Goal: Transaction & Acquisition: Download file/media

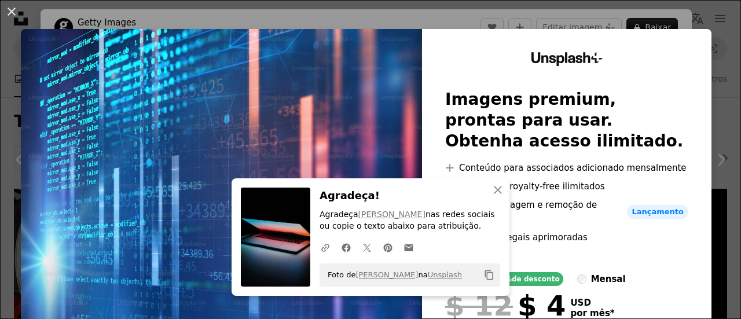
scroll to position [116, 0]
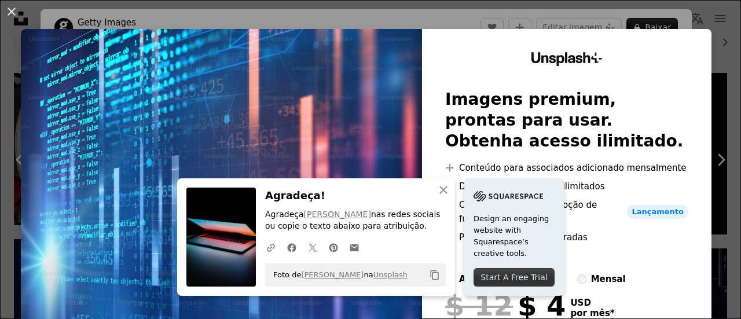
click at [662, 86] on div "Unsplash+ Imagens premium, prontas para usar. Obtenha acesso ilimitado. A plus …" at bounding box center [566, 224] width 289 height 391
click at [437, 189] on icon "An X shape" at bounding box center [444, 190] width 14 height 14
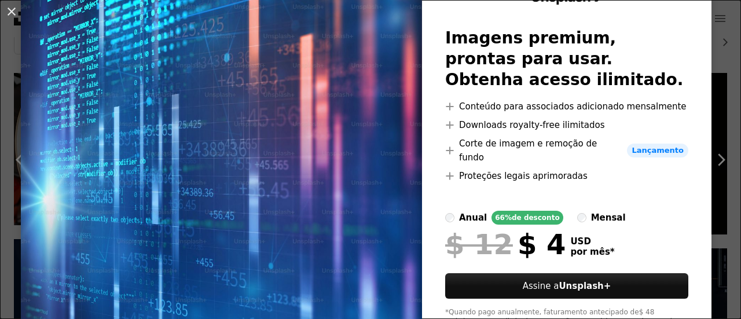
scroll to position [0, 0]
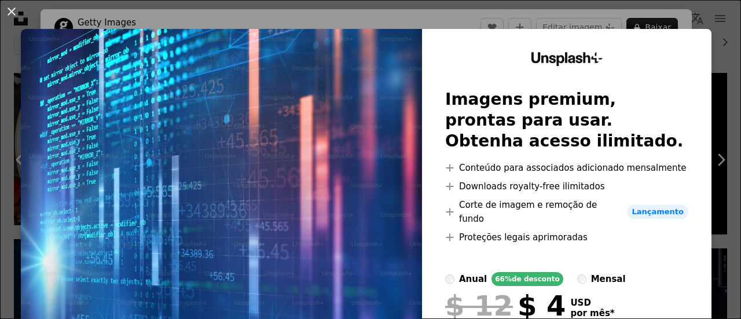
click at [705, 12] on div "An X shape Unsplash+ Imagens premium, prontas para usar. Obtenha acesso ilimita…" at bounding box center [370, 159] width 741 height 319
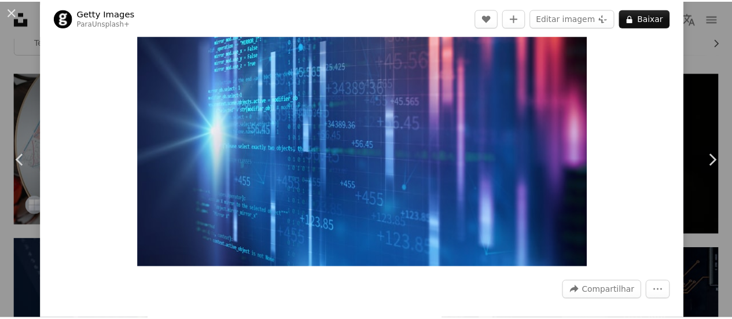
scroll to position [116, 0]
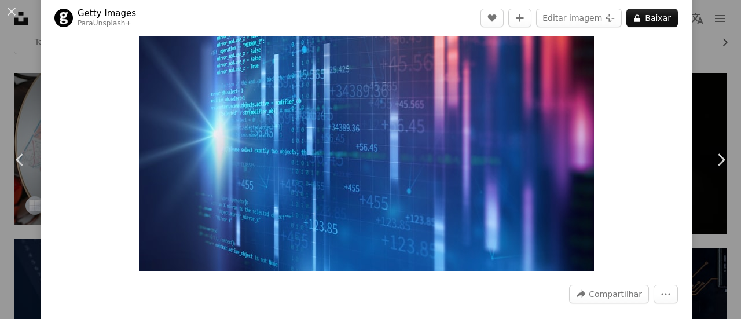
click at [699, 38] on div "An X shape Chevron left Chevron right Getty Images Para Unsplash+ A heart A plu…" at bounding box center [370, 159] width 741 height 319
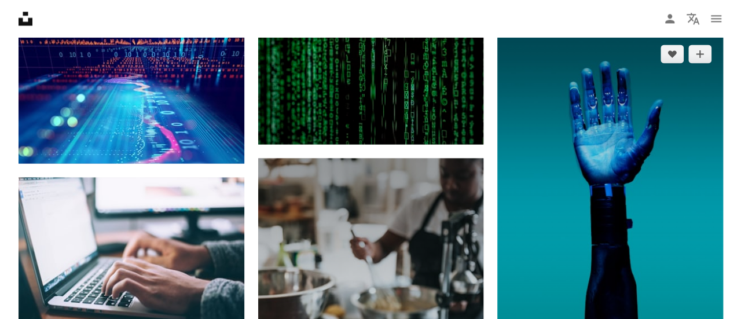
scroll to position [810, 0]
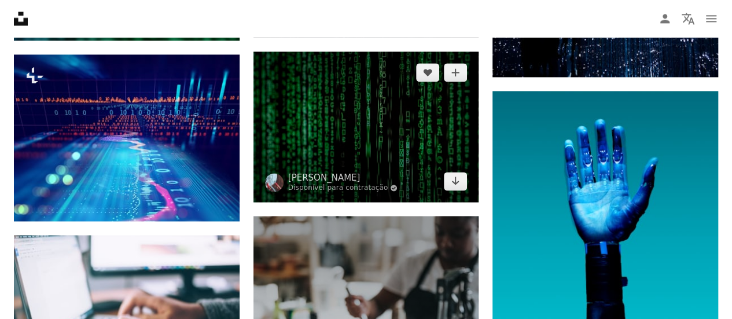
click at [353, 124] on img at bounding box center [367, 127] width 226 height 151
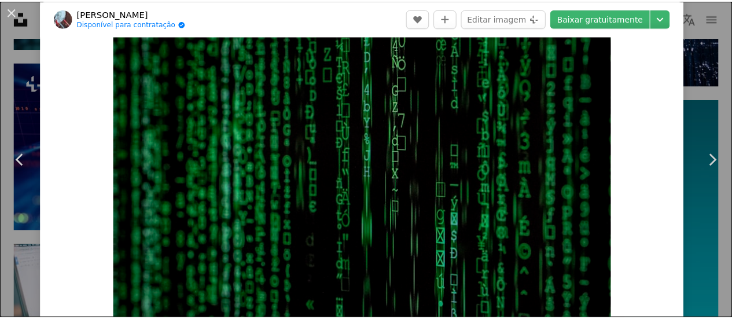
scroll to position [58, 0]
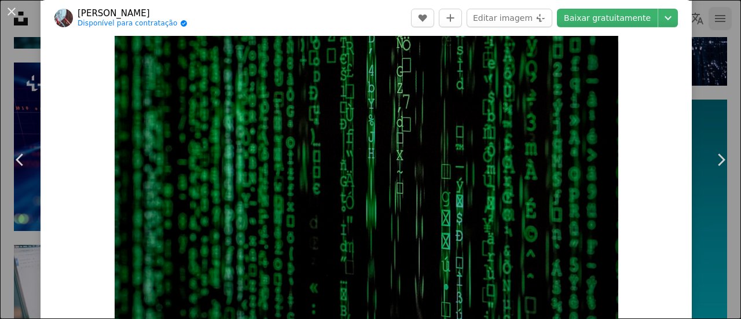
click at [705, 19] on div "An X shape Chevron left Chevron right [PERSON_NAME] Disponível para contratação…" at bounding box center [370, 159] width 741 height 319
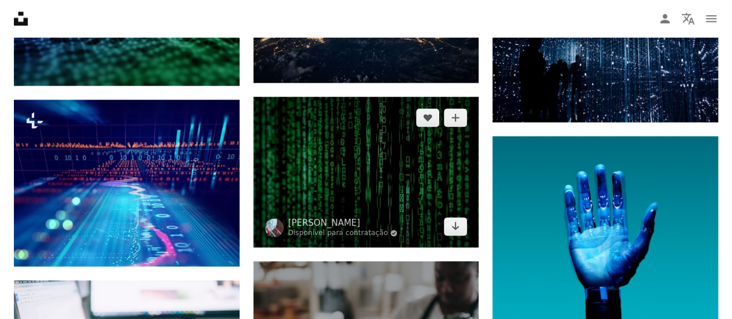
scroll to position [753, 0]
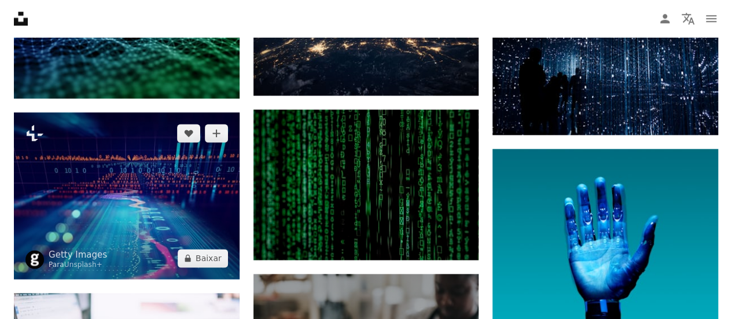
click at [193, 190] on img at bounding box center [127, 195] width 226 height 166
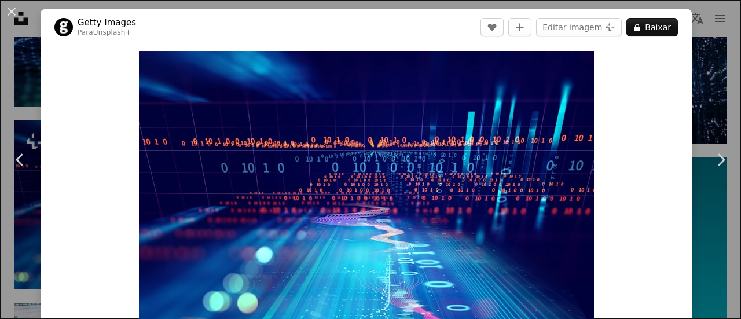
click at [697, 98] on div "An X shape Chevron left Chevron right Getty Images Para Unsplash+ A heart A plu…" at bounding box center [370, 159] width 741 height 319
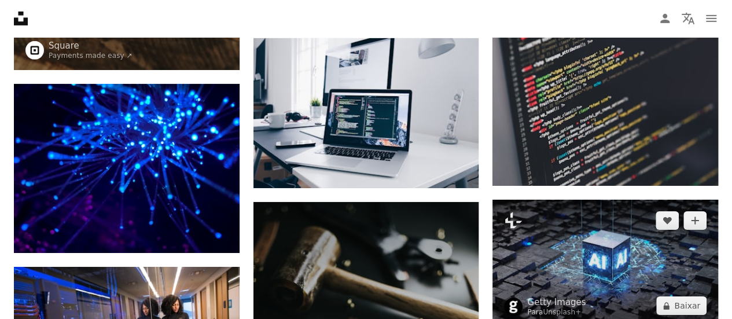
scroll to position [1795, 0]
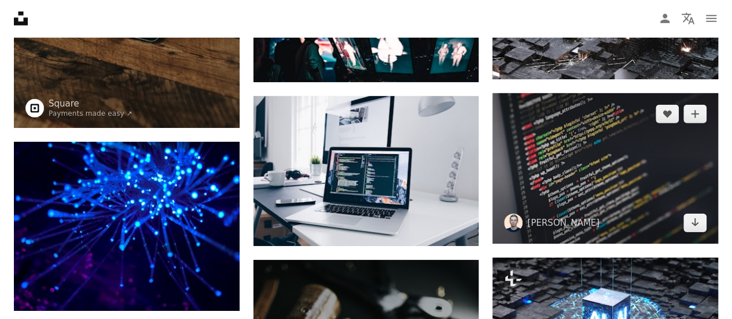
click at [630, 188] on img at bounding box center [606, 168] width 226 height 151
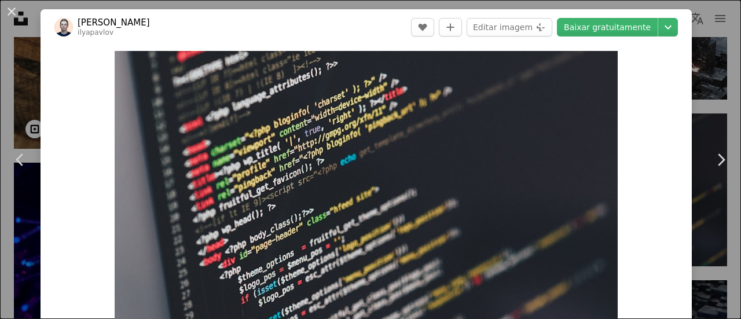
click at [711, 79] on div "An X shape Chevron left Chevron right [PERSON_NAME] ilyapavlov A heart A plus s…" at bounding box center [370, 159] width 741 height 319
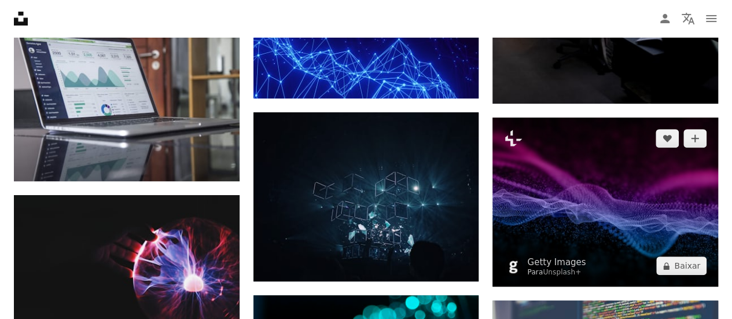
scroll to position [2489, 0]
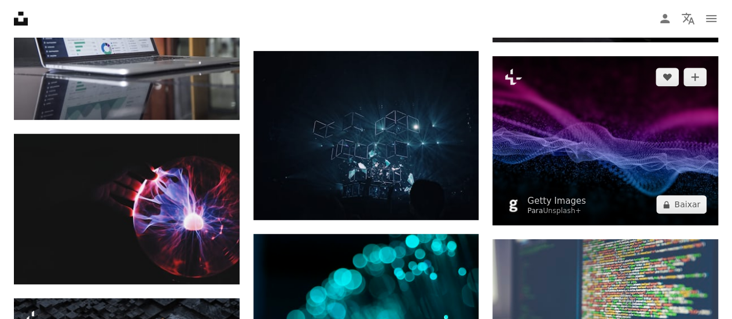
click at [582, 130] on img at bounding box center [606, 140] width 226 height 169
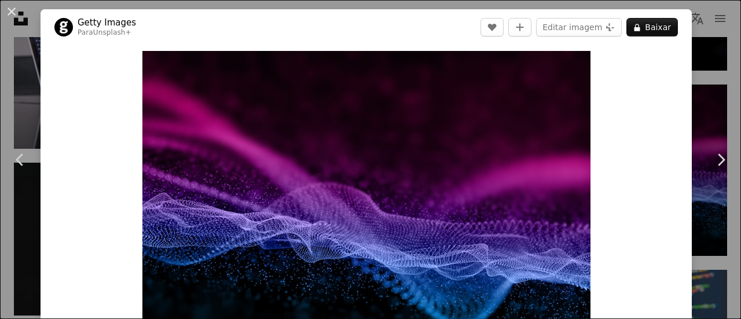
click at [703, 53] on div "An X shape Chevron left Chevron right Getty Images Para Unsplash+ A heart A plu…" at bounding box center [370, 159] width 741 height 319
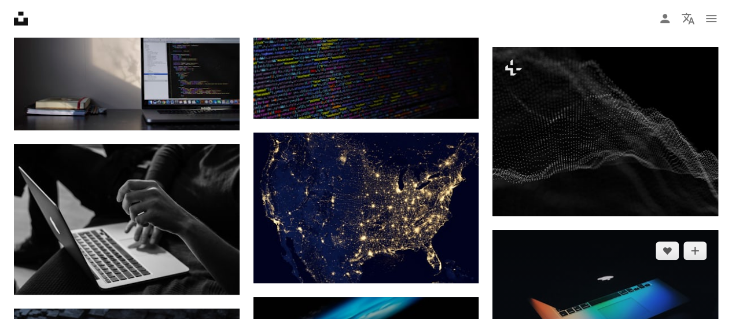
scroll to position [4689, 0]
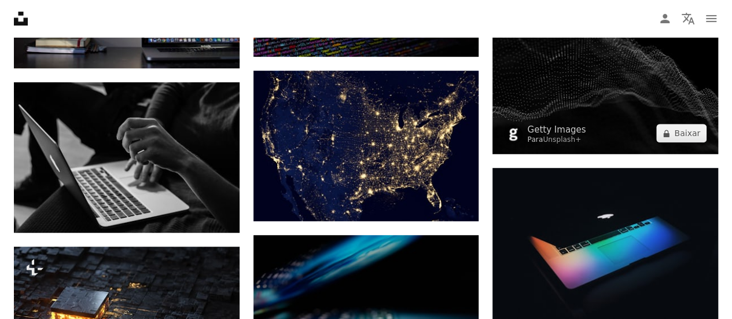
click at [592, 101] on img at bounding box center [606, 69] width 226 height 169
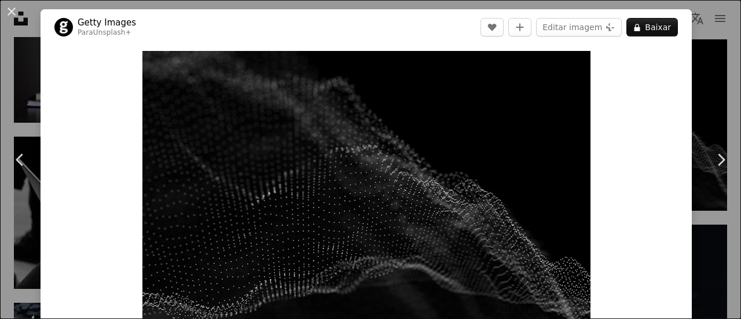
click at [700, 86] on div "An X shape Chevron left Chevron right Getty Images Para Unsplash+ A heart A plu…" at bounding box center [370, 159] width 741 height 319
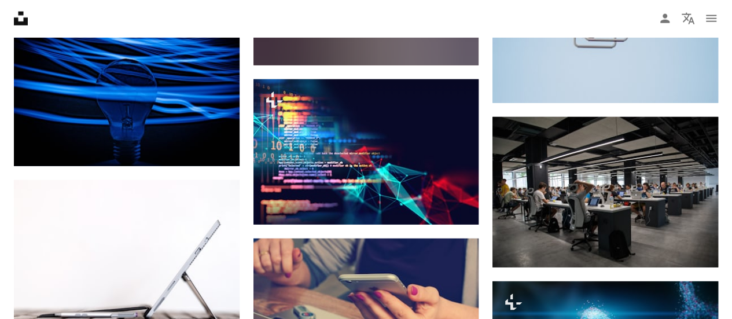
scroll to position [6021, 0]
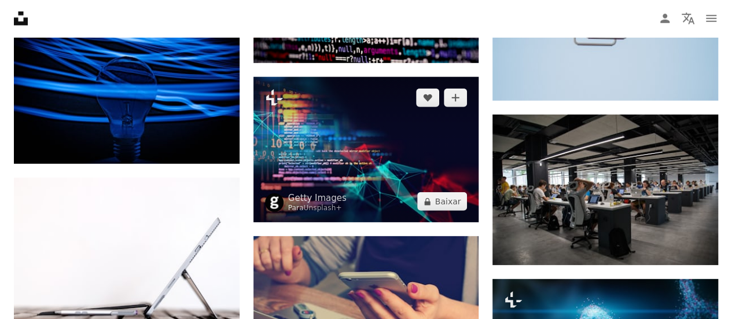
click at [381, 109] on img at bounding box center [367, 149] width 226 height 145
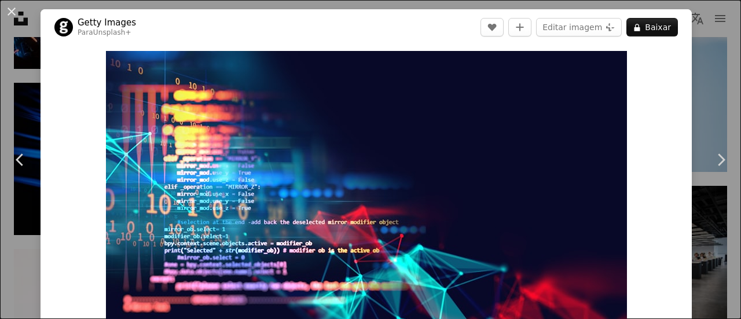
click at [696, 89] on div "An X shape Chevron left Chevron right Getty Images Para Unsplash+ A heart A plu…" at bounding box center [370, 159] width 741 height 319
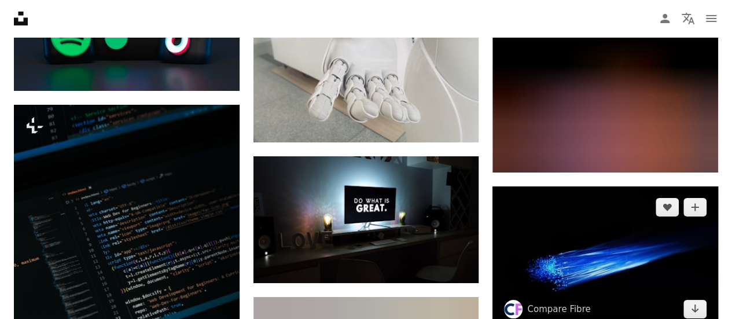
scroll to position [6426, 0]
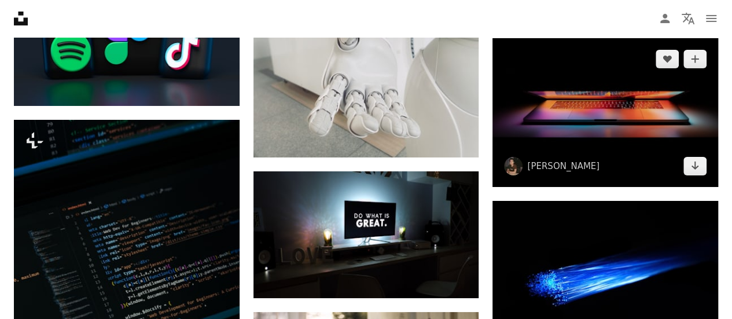
click at [607, 135] on img at bounding box center [606, 112] width 226 height 149
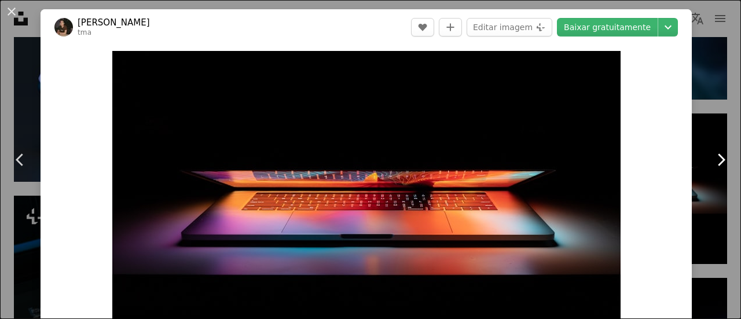
click at [700, 135] on link "Chevron right" at bounding box center [720, 159] width 41 height 111
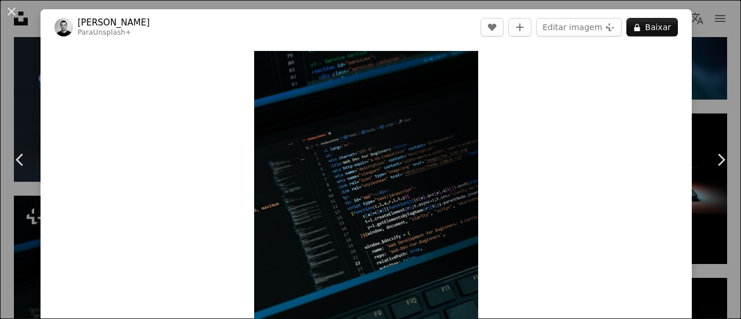
click at [711, 32] on div "An X shape Chevron left Chevron right Behnam Norouzi Para Unsplash+ A heart A p…" at bounding box center [370, 159] width 741 height 319
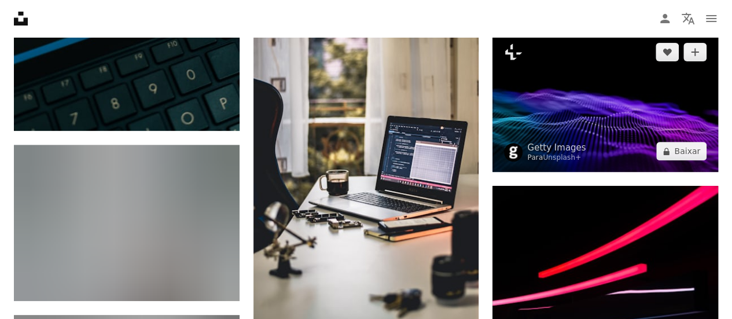
scroll to position [6715, 0]
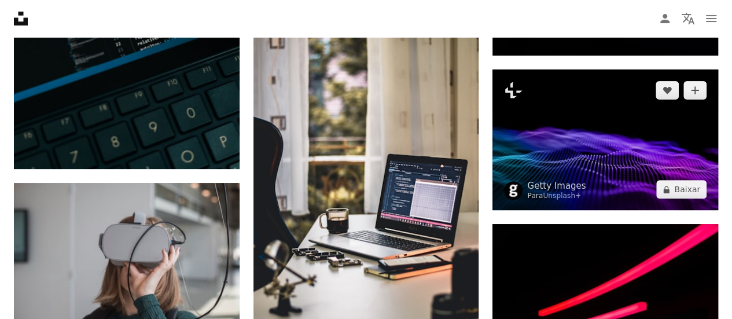
click at [592, 149] on img at bounding box center [606, 139] width 226 height 141
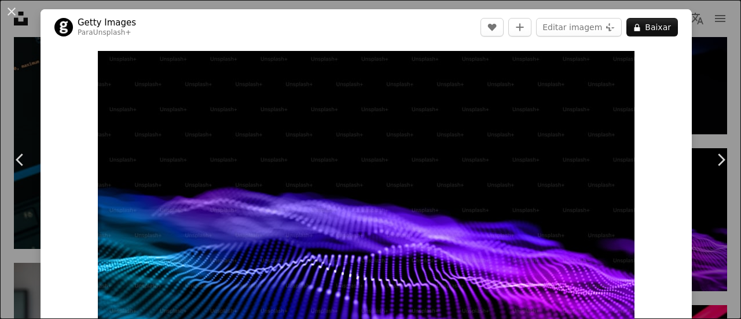
click at [691, 90] on div "An X shape Chevron left Chevron right Getty Images Para Unsplash+ A heart A plu…" at bounding box center [370, 159] width 741 height 319
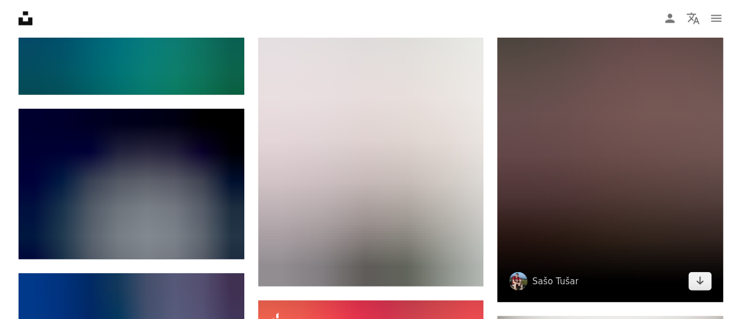
scroll to position [7931, 0]
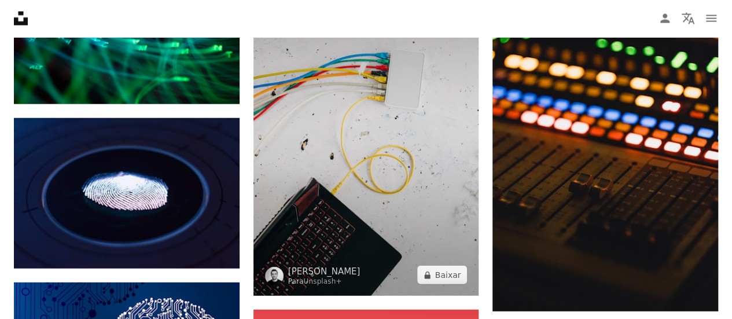
click at [383, 153] on img at bounding box center [367, 127] width 226 height 339
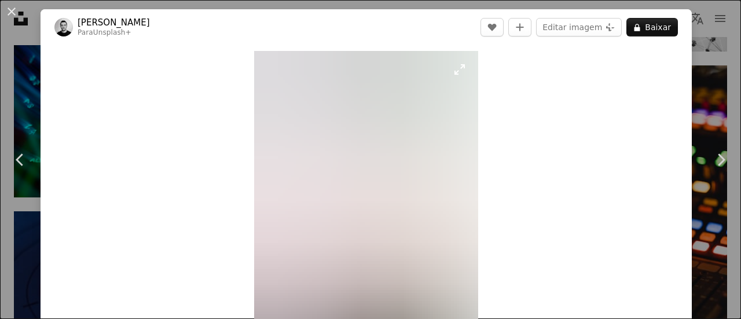
scroll to position [174, 0]
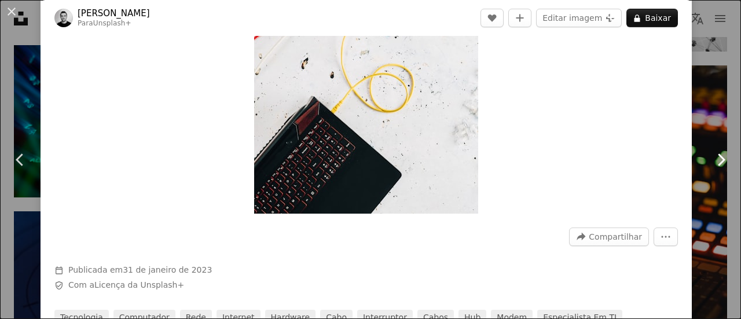
click at [703, 140] on link "Chevron right" at bounding box center [720, 159] width 41 height 111
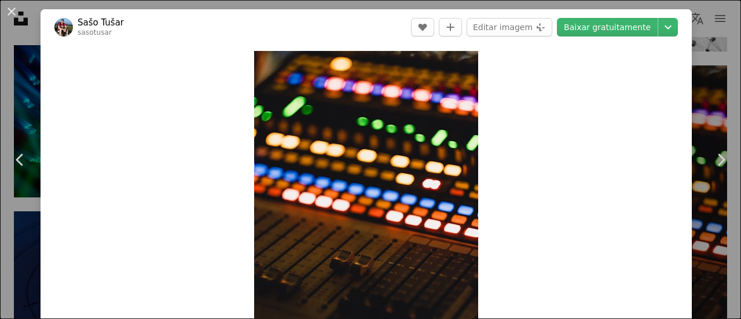
click at [703, 66] on div "An X shape Chevron left Chevron right [PERSON_NAME] sasotusar A heart A plus si…" at bounding box center [370, 159] width 741 height 319
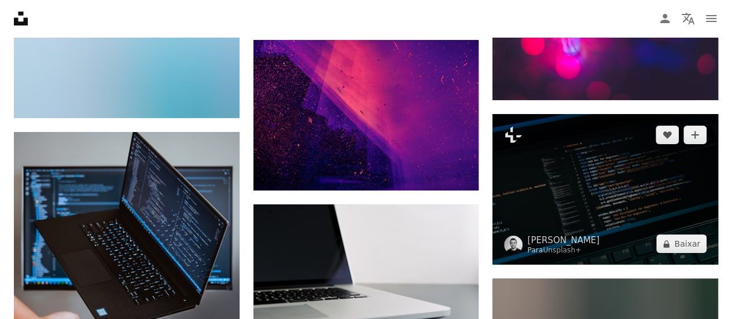
scroll to position [9031, 0]
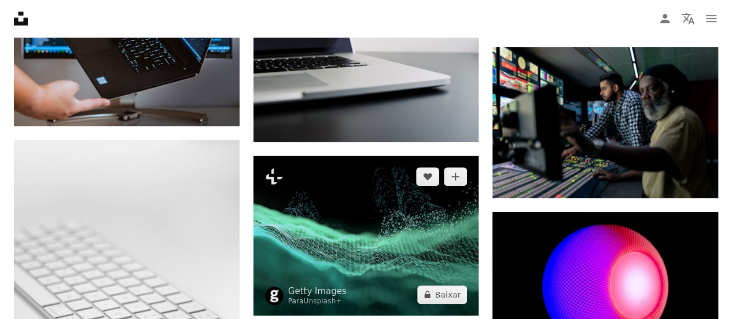
click at [430, 228] on img at bounding box center [367, 236] width 226 height 160
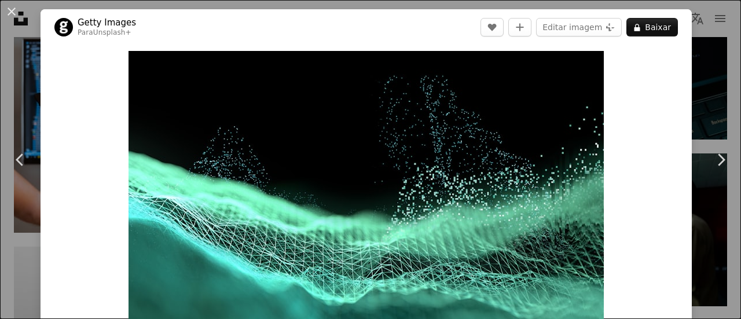
click at [704, 69] on div "An X shape Chevron left Chevron right Getty Images Para Unsplash+ A heart A plu…" at bounding box center [370, 159] width 741 height 319
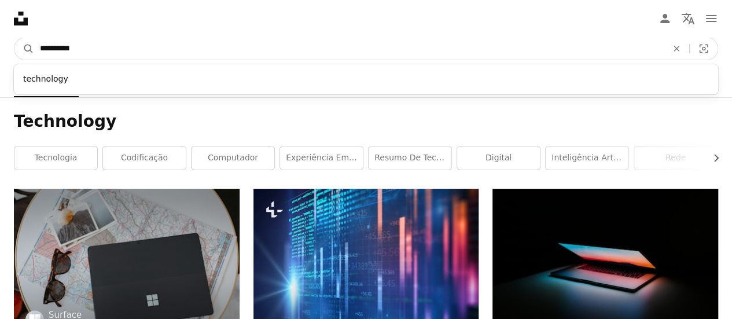
drag, startPoint x: 195, startPoint y: 40, endPoint x: 0, endPoint y: 36, distance: 194.5
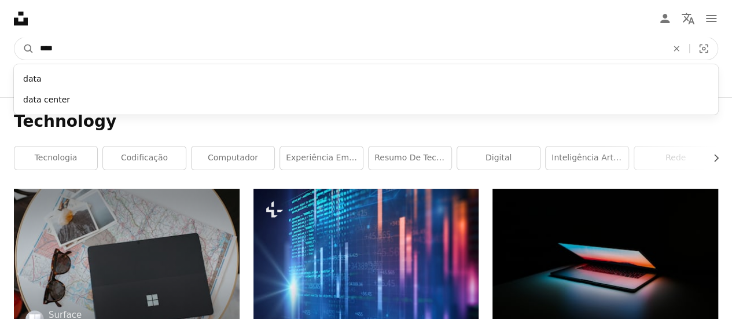
type input "****"
click at [14, 38] on button "A magnifying glass" at bounding box center [24, 49] width 20 height 22
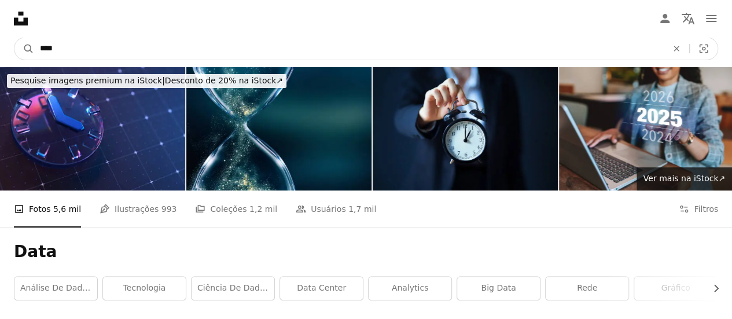
click at [131, 39] on input "****" at bounding box center [349, 49] width 630 height 22
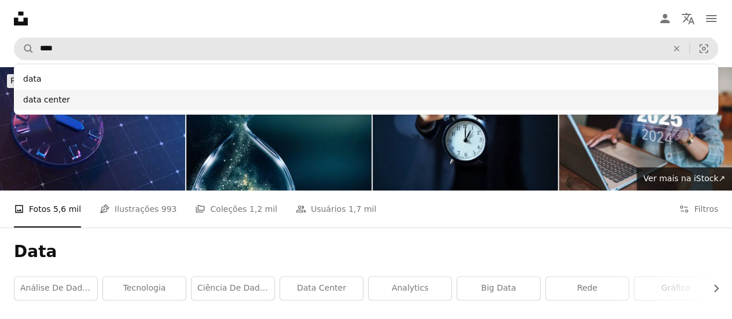
click at [126, 98] on div "data center" at bounding box center [366, 100] width 705 height 21
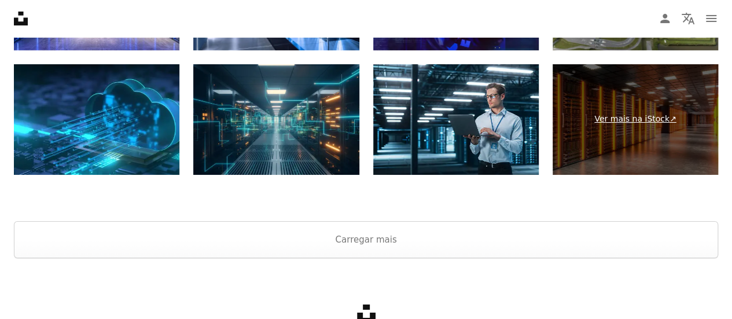
scroll to position [2084, 0]
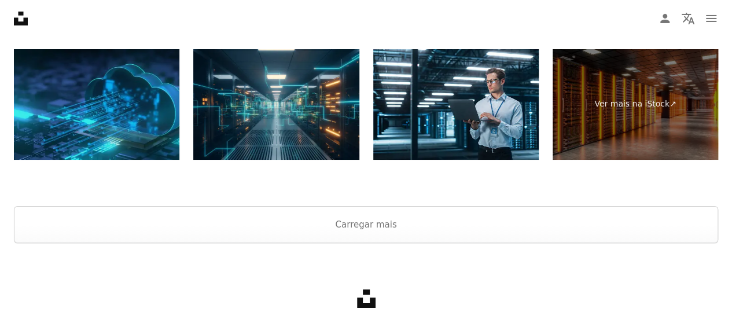
click at [144, 107] on img at bounding box center [97, 104] width 166 height 111
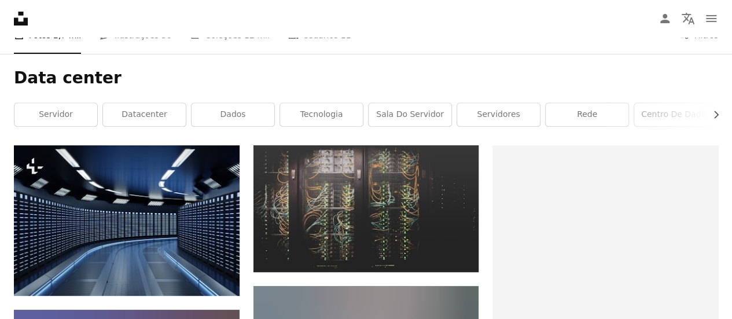
scroll to position [0, 0]
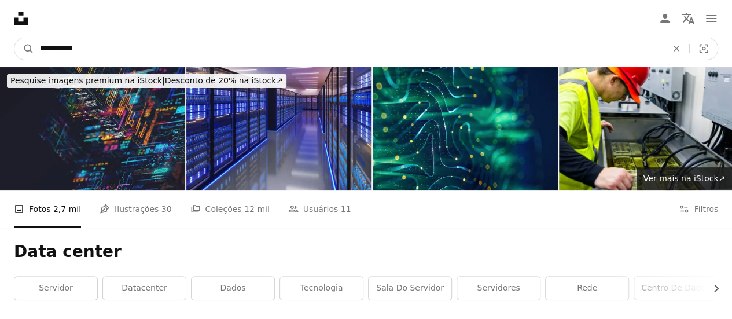
drag, startPoint x: 104, startPoint y: 54, endPoint x: 2, endPoint y: 43, distance: 103.0
click at [2, 43] on nav "**********" at bounding box center [366, 48] width 732 height 37
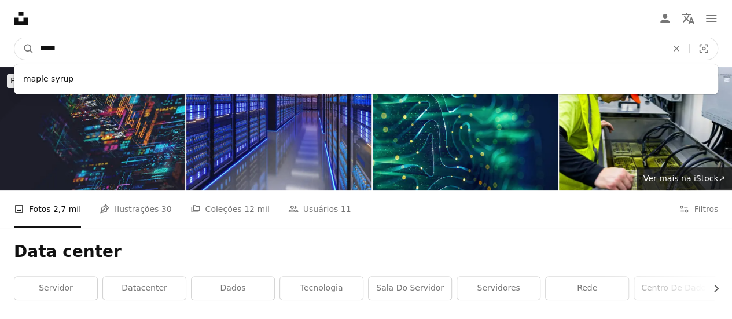
type input "******"
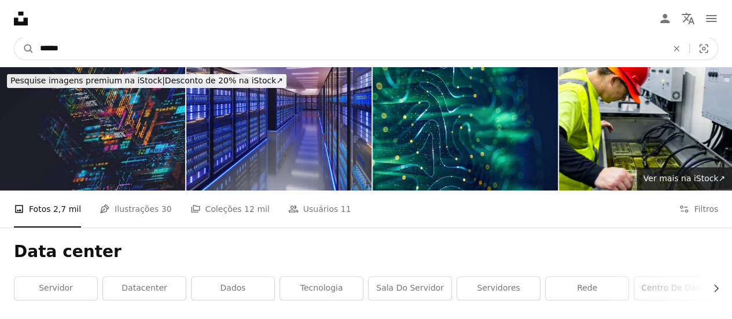
click button "A magnifying glass" at bounding box center [24, 49] width 20 height 22
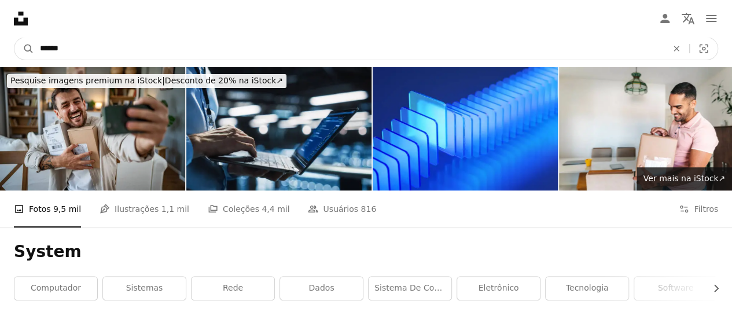
click at [41, 46] on input "******" at bounding box center [349, 49] width 630 height 22
type input "**********"
click at [14, 38] on button "A magnifying glass" at bounding box center [24, 49] width 20 height 22
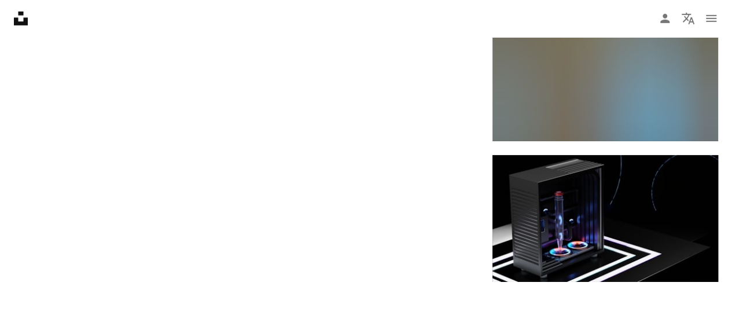
scroll to position [1910, 0]
